Goal: Information Seeking & Learning: Compare options

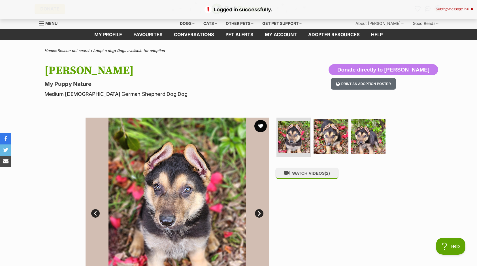
click at [260, 125] on button "favourite" at bounding box center [260, 126] width 12 height 12
click at [105, 50] on link "Adopt a dog" at bounding box center [104, 50] width 22 height 5
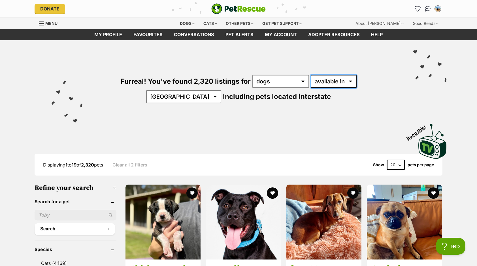
click at [311, 82] on select "available in located in" at bounding box center [334, 81] width 46 height 13
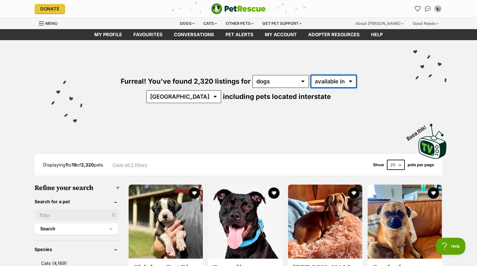
select select "disabled"
click at [311, 75] on select "available in located in" at bounding box center [334, 81] width 46 height 13
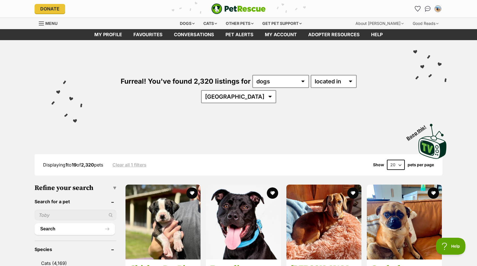
select select "[GEOGRAPHIC_DATA]"
click at [276, 90] on select "Australia ACT NSW QLD SA TAS VIC WA" at bounding box center [238, 96] width 75 height 13
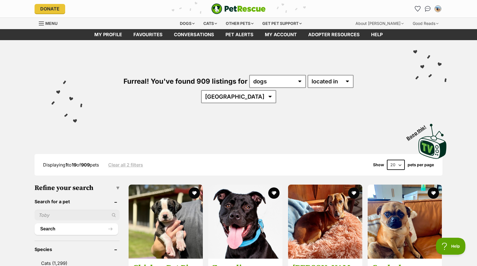
click at [401, 160] on select "20 40 60" at bounding box center [396, 165] width 18 height 10
select select "60"
click at [387, 160] on select "20 40 60" at bounding box center [396, 165] width 18 height 10
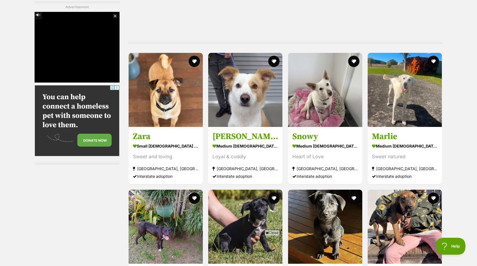
scroll to position [1104, 0]
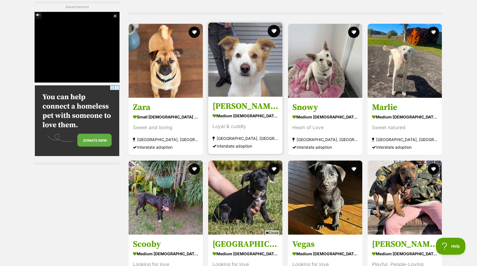
click at [275, 25] on button "favourite" at bounding box center [274, 31] width 12 height 12
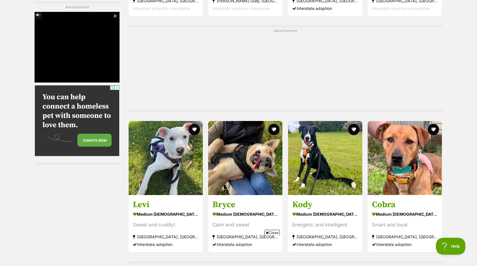
scroll to position [0, 0]
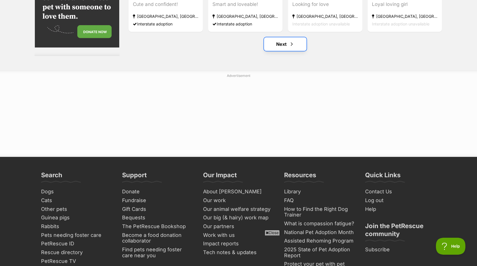
click at [281, 37] on link "Next" at bounding box center [285, 44] width 42 height 14
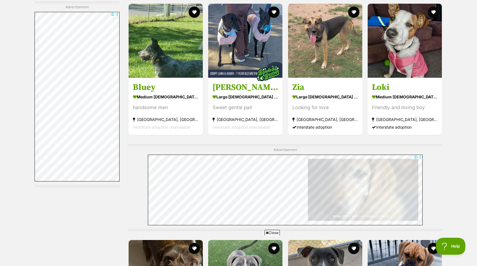
scroll to position [2718, 0]
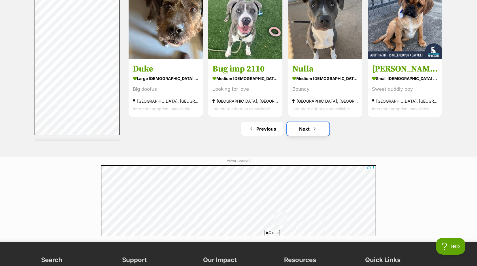
click at [307, 122] on link "Next" at bounding box center [308, 129] width 42 height 14
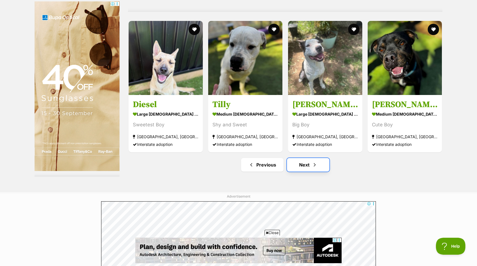
click at [309, 158] on link "Next" at bounding box center [308, 165] width 42 height 14
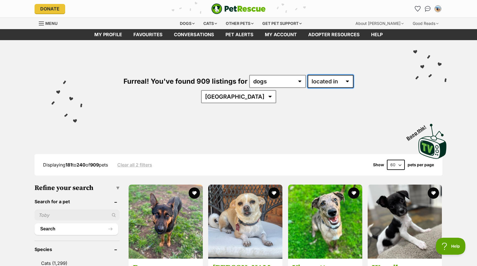
click at [320, 82] on select "available in located in" at bounding box center [330, 81] width 46 height 13
select select "enabled"
click at [307, 75] on select "available in located in" at bounding box center [330, 81] width 46 height 13
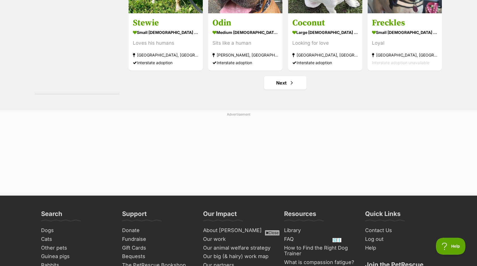
scroll to position [3058, 0]
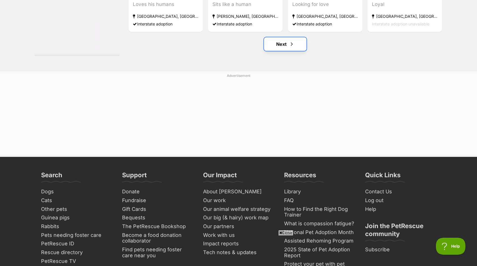
click at [281, 44] on link "Next" at bounding box center [285, 44] width 42 height 14
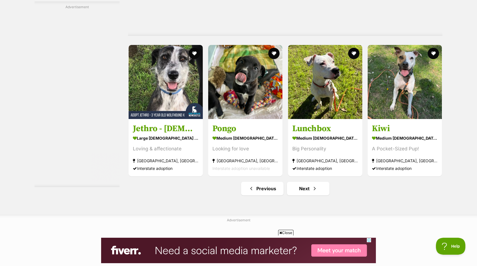
scroll to position [2945, 0]
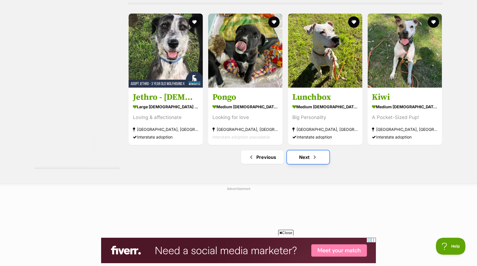
click at [310, 158] on link "Next" at bounding box center [308, 158] width 42 height 14
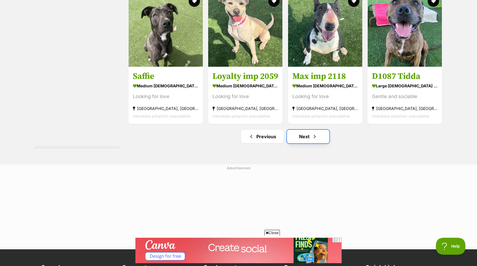
click at [309, 136] on link "Next" at bounding box center [308, 137] width 42 height 14
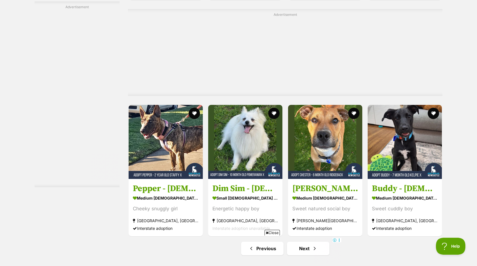
scroll to position [2945, 0]
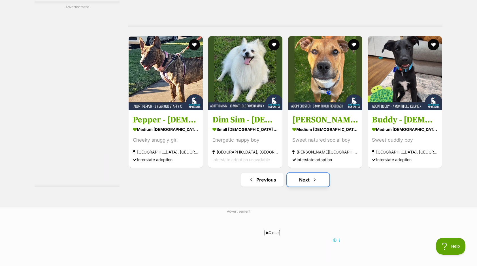
click at [313, 178] on span "Next page" at bounding box center [315, 180] width 6 height 7
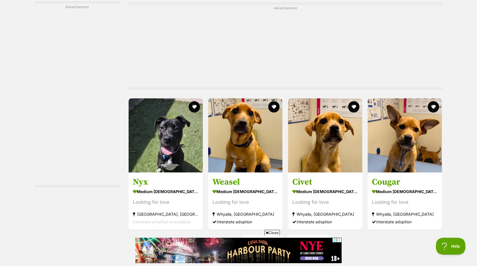
scroll to position [2945, 0]
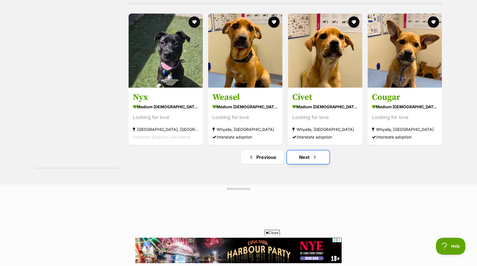
click at [302, 159] on link "Next" at bounding box center [308, 158] width 42 height 14
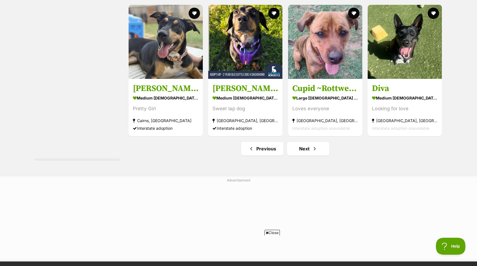
scroll to position [3001, 0]
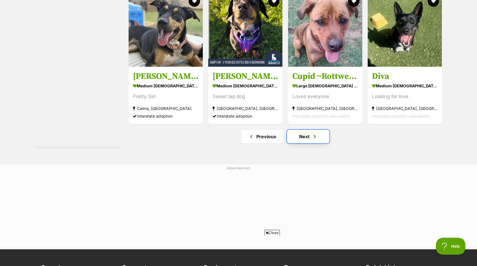
click at [305, 135] on link "Next" at bounding box center [308, 137] width 42 height 14
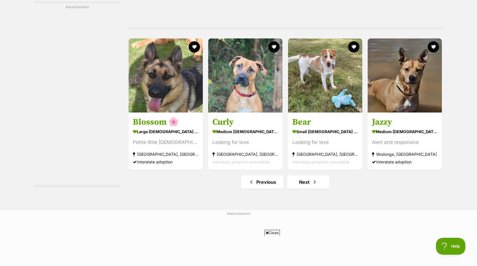
scroll to position [2973, 0]
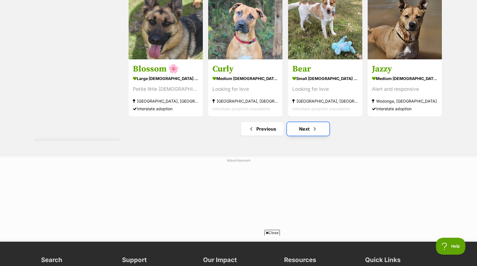
click at [301, 127] on link "Next" at bounding box center [308, 129] width 42 height 14
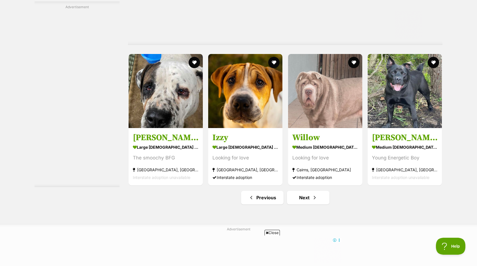
scroll to position [2916, 0]
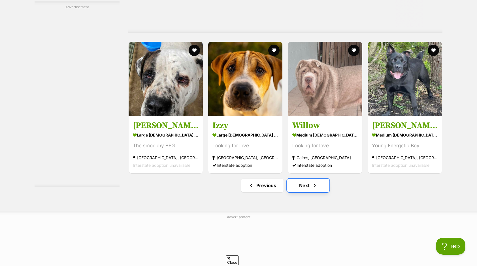
click at [297, 186] on link "Next" at bounding box center [308, 186] width 42 height 14
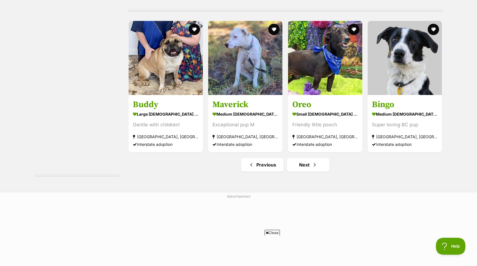
scroll to position [3114, 0]
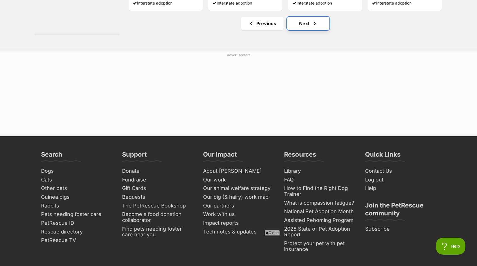
click at [306, 19] on link "Next" at bounding box center [308, 24] width 42 height 14
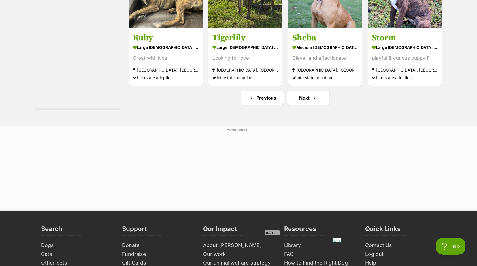
scroll to position [3058, 0]
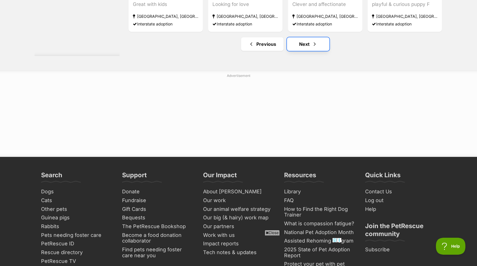
click at [307, 43] on link "Next" at bounding box center [308, 44] width 42 height 14
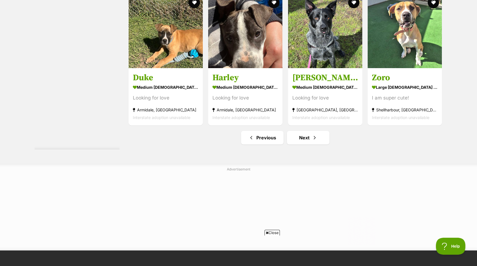
scroll to position [2973, 0]
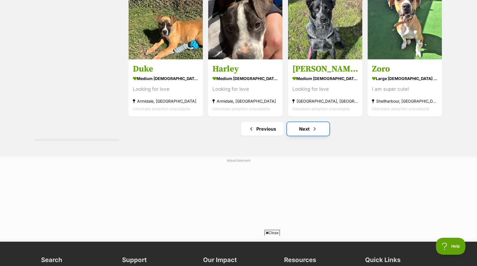
click at [306, 125] on link "Next" at bounding box center [308, 129] width 42 height 14
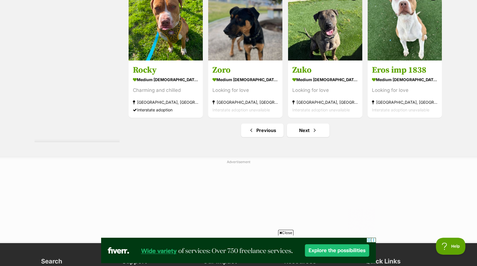
scroll to position [3029, 0]
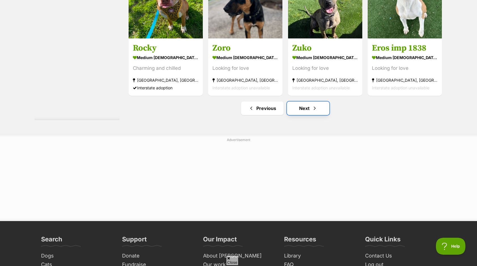
click at [311, 108] on link "Next" at bounding box center [308, 109] width 42 height 14
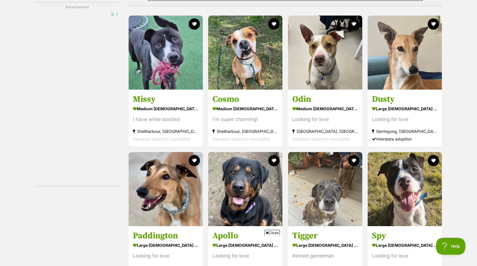
scroll to position [2605, 0]
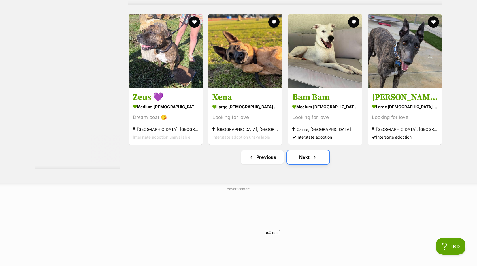
click link "Next"
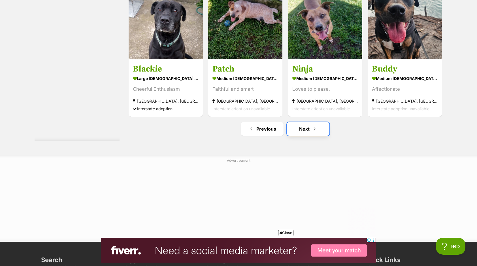
click at [302, 126] on link "Next" at bounding box center [308, 129] width 42 height 14
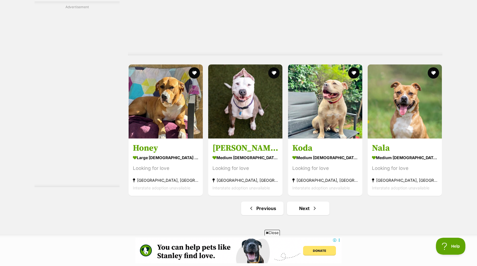
scroll to position [2973, 0]
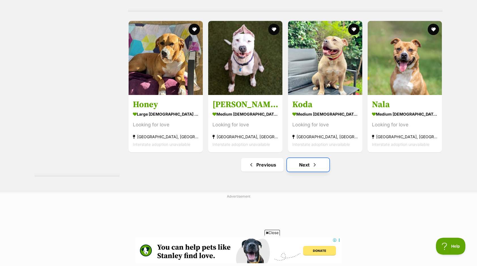
click at [303, 162] on link "Next" at bounding box center [308, 165] width 42 height 14
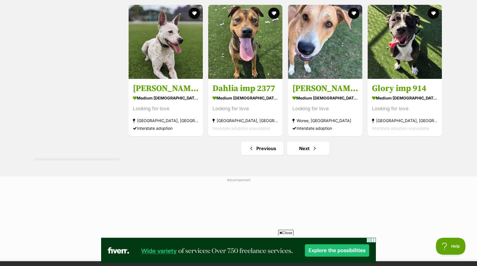
scroll to position [3001, 0]
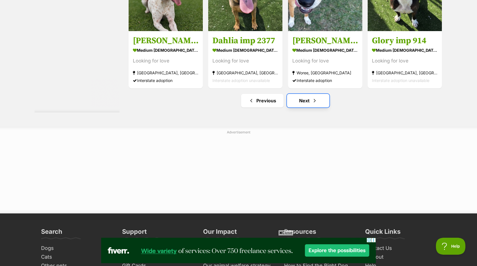
click at [301, 96] on link "Next" at bounding box center [308, 101] width 42 height 14
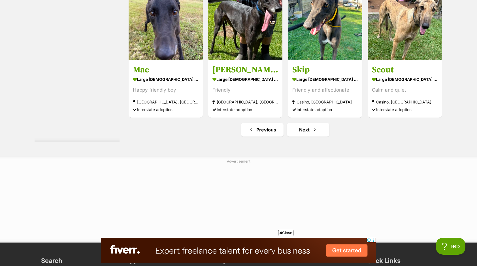
scroll to position [2973, 0]
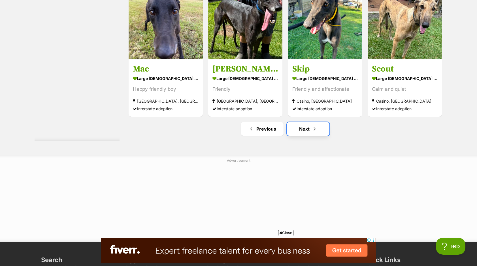
click at [307, 129] on link "Next" at bounding box center [308, 129] width 42 height 14
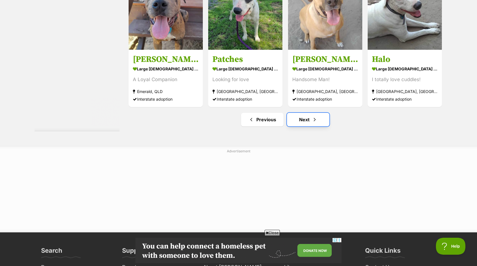
click at [302, 121] on link "Next" at bounding box center [308, 120] width 42 height 14
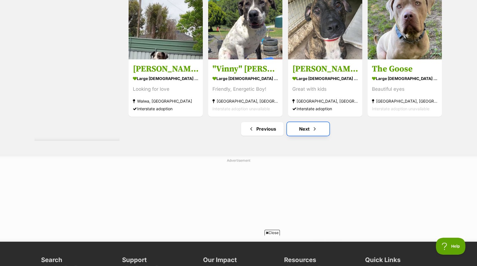
click at [292, 128] on link "Next" at bounding box center [308, 129] width 42 height 14
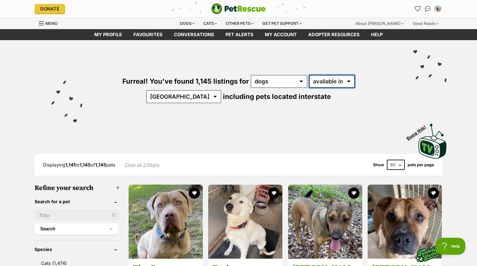
click at [327, 82] on select "available in located in" at bounding box center [332, 81] width 46 height 13
select select "disabled"
click at [309, 75] on select "available in located in" at bounding box center [332, 81] width 46 height 13
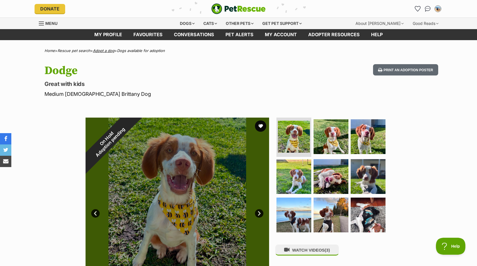
click at [111, 50] on link "Adopt a dog" at bounding box center [104, 50] width 22 height 5
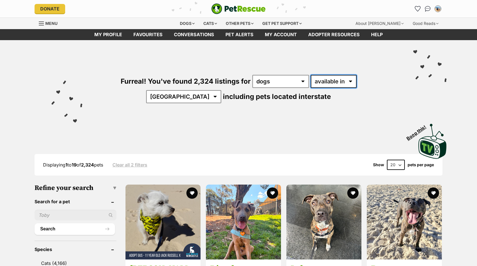
click at [331, 79] on select "available in located in" at bounding box center [334, 81] width 46 height 13
select select "disabled"
click at [311, 75] on select "available in located in" at bounding box center [334, 81] width 46 height 13
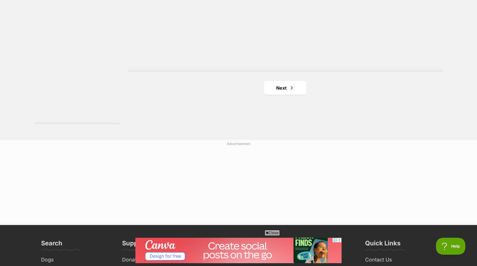
scroll to position [1048, 0]
